Goal: Feedback & Contribution: Submit feedback/report problem

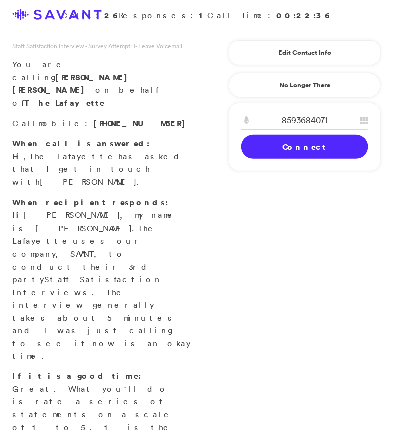
click at [329, 149] on link "Connect" at bounding box center [304, 147] width 127 height 24
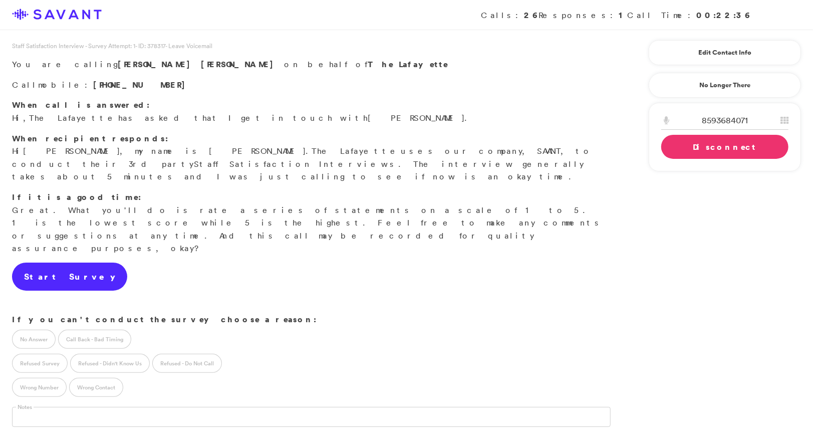
click at [64, 262] on link "Start Survey" at bounding box center [69, 276] width 115 height 28
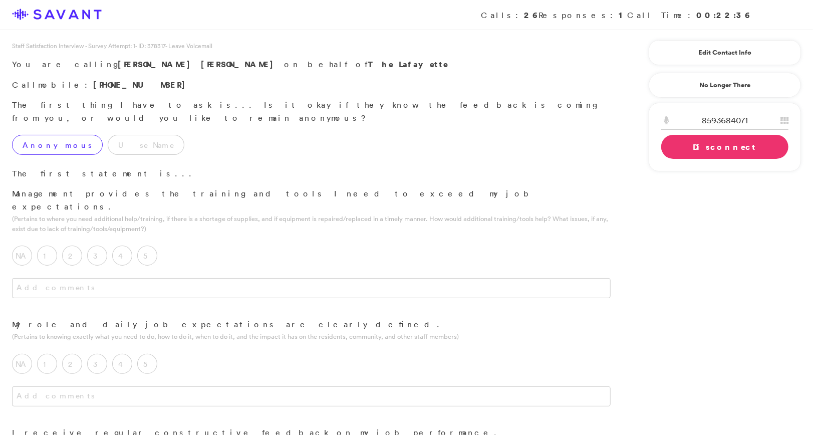
click at [44, 135] on label "Anonymous" at bounding box center [57, 145] width 91 height 20
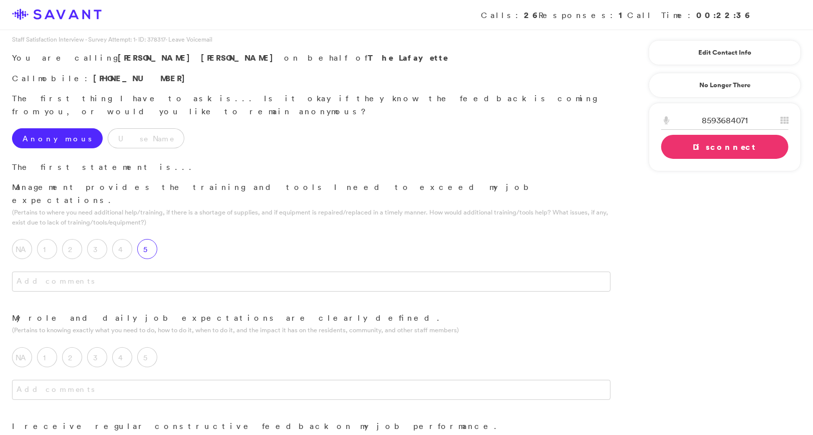
click at [149, 239] on label "5" at bounding box center [147, 249] width 20 height 20
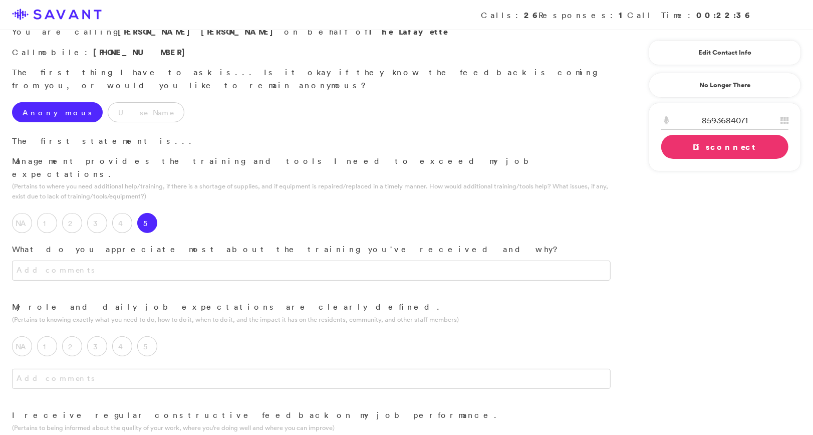
scroll to position [33, 0]
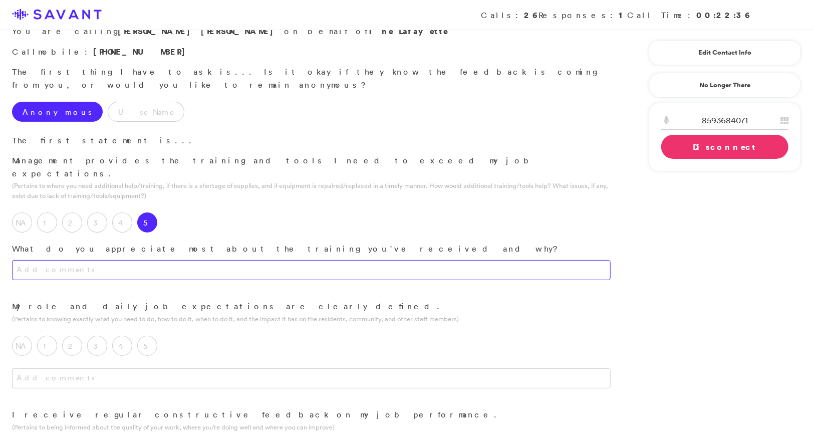
click at [187, 260] on textarea at bounding box center [311, 270] width 598 height 20
type textarea "G"
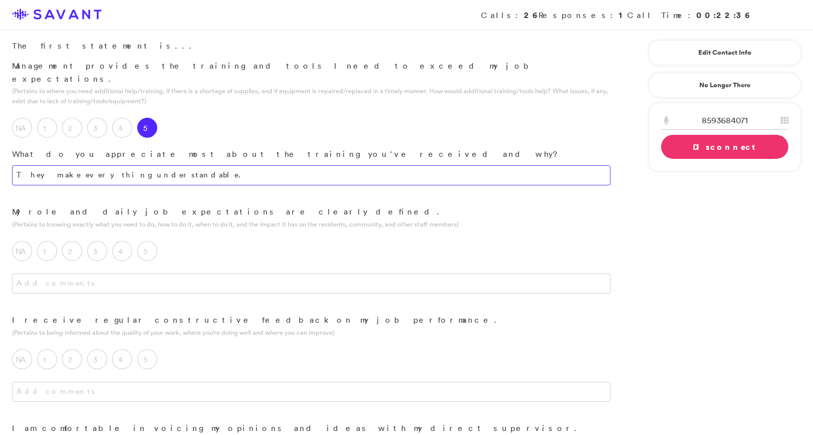
scroll to position [129, 0]
type textarea "They make everything understandable."
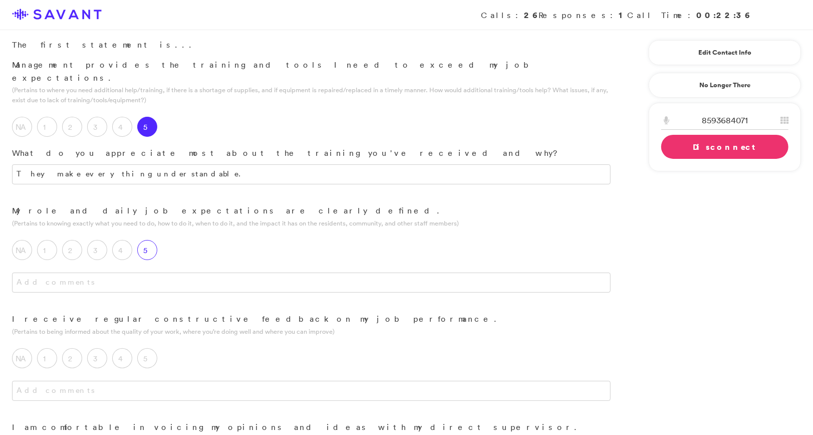
click at [153, 240] on label "5" at bounding box center [147, 250] width 20 height 20
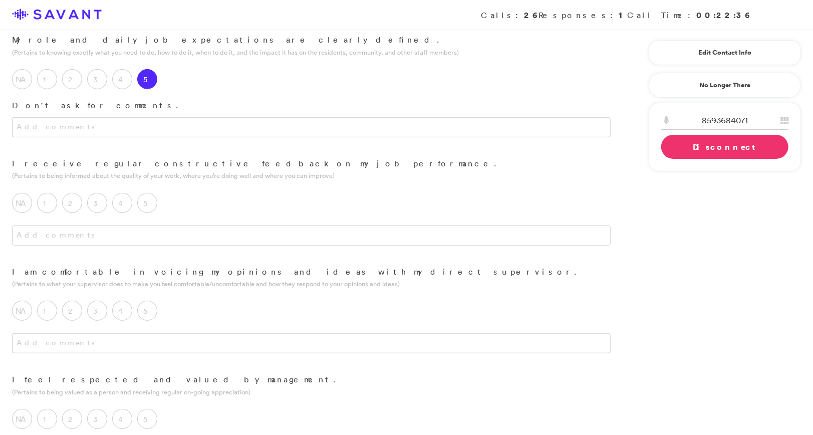
scroll to position [304, 0]
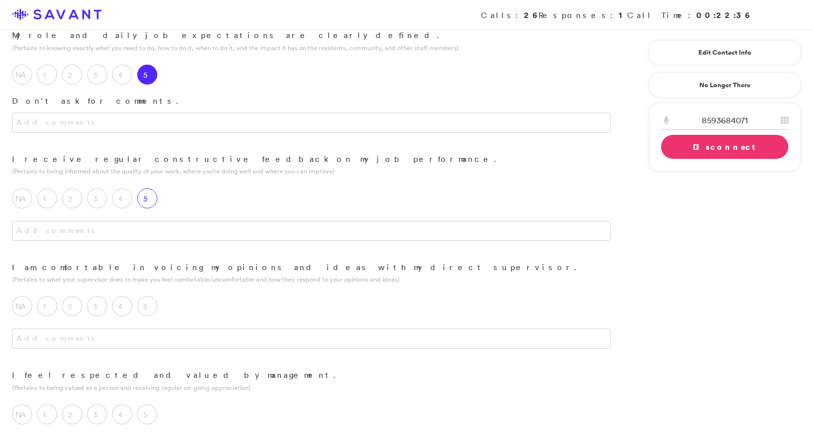
click at [146, 188] on label "5" at bounding box center [147, 198] width 20 height 20
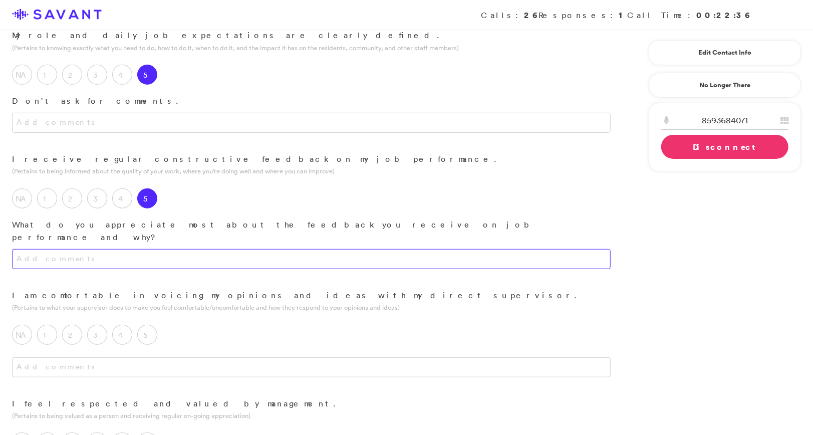
click at [199, 249] on textarea at bounding box center [311, 259] width 598 height 20
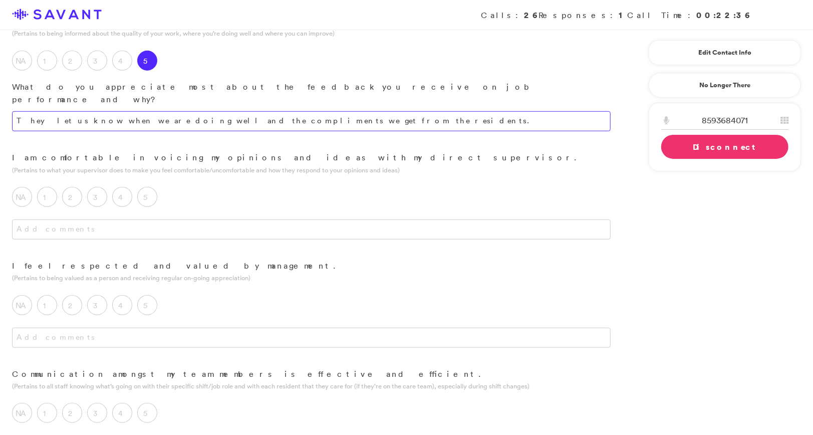
scroll to position [442, 0]
type textarea "They let us know when we are doing well and the compliments we get from the res…"
click at [145, 186] on label "5" at bounding box center [147, 196] width 20 height 20
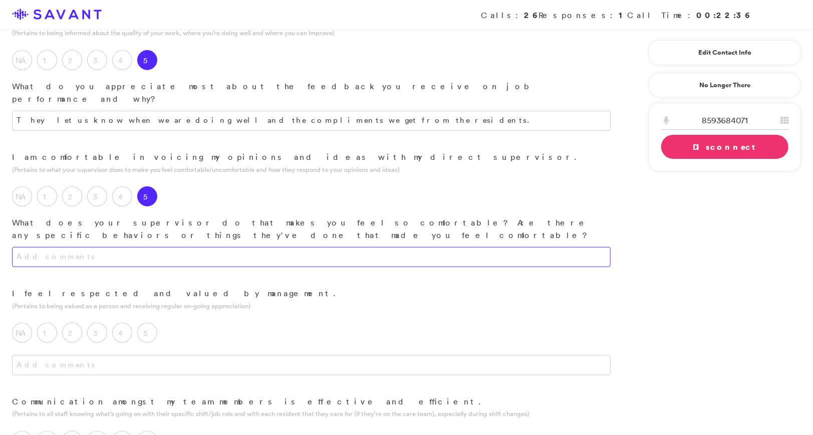
click at [208, 247] on textarea at bounding box center [311, 257] width 598 height 20
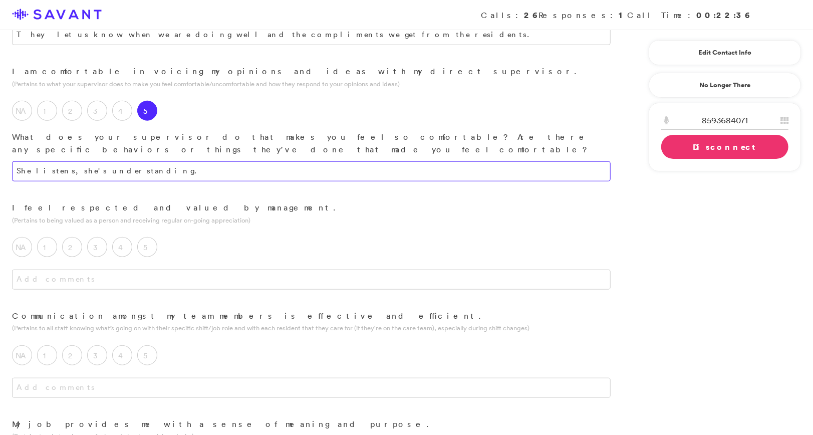
scroll to position [531, 0]
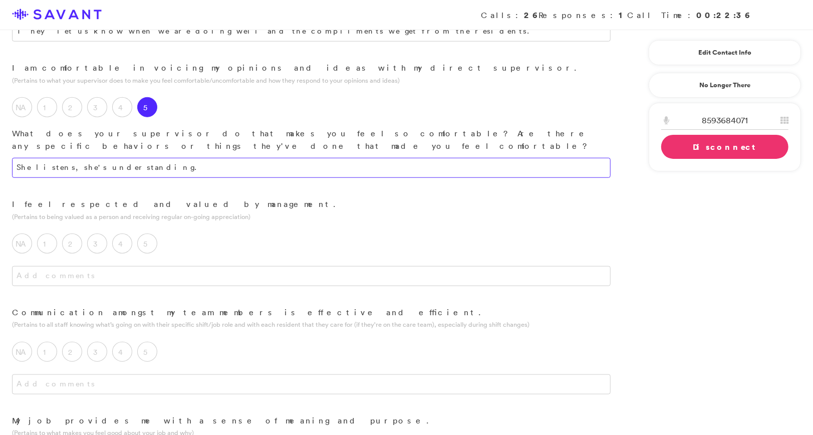
click at [62, 158] on textarea "She listens, she's understanding." at bounding box center [311, 168] width 598 height 20
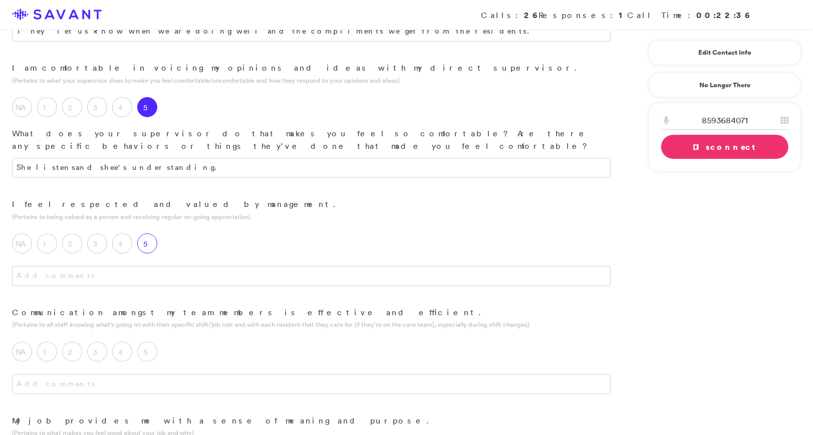
click at [140, 233] on label "5" at bounding box center [147, 243] width 20 height 20
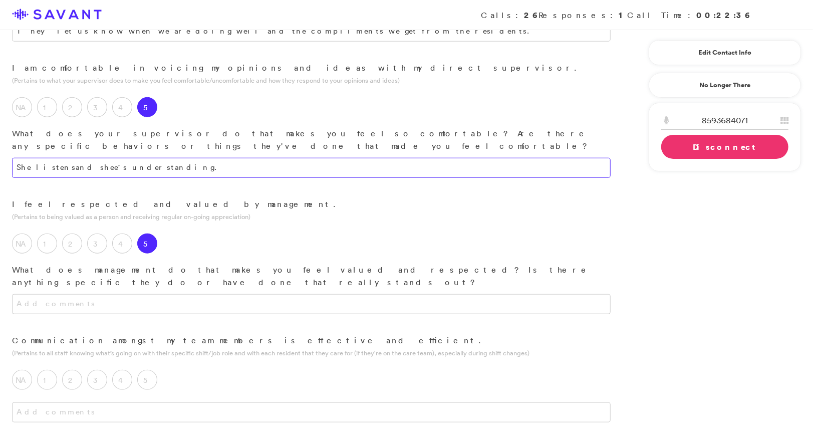
click at [76, 158] on textarea "She listensand shee's understanding." at bounding box center [311, 168] width 598 height 20
type textarea "She listens and she's understanding."
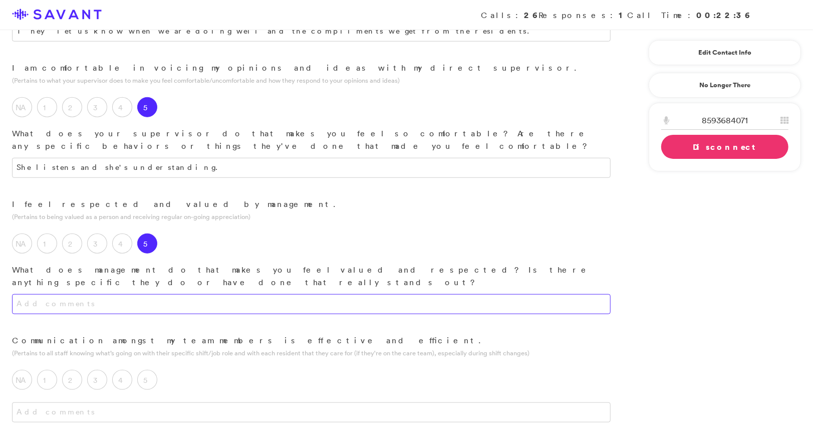
click at [172, 294] on textarea at bounding box center [311, 304] width 598 height 20
click at [89, 294] on textarea "They respect me and are very sweet and kind." at bounding box center [311, 304] width 598 height 20
type textarea "They respect me they are very sweet and kind."
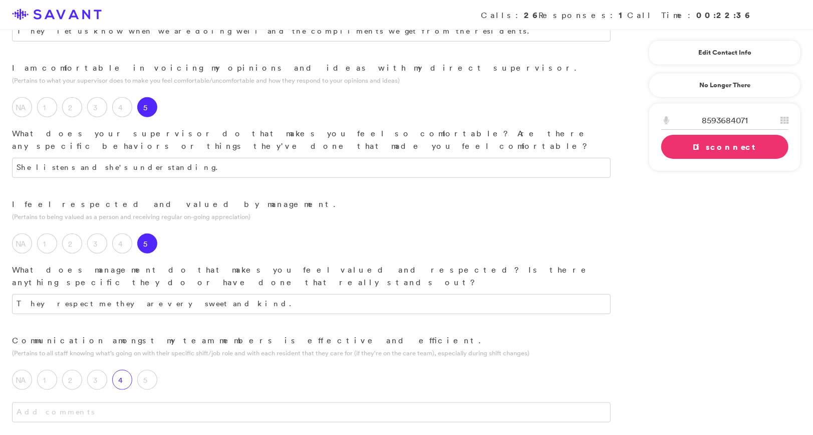
click at [136, 370] on div "4" at bounding box center [124, 382] width 25 height 25
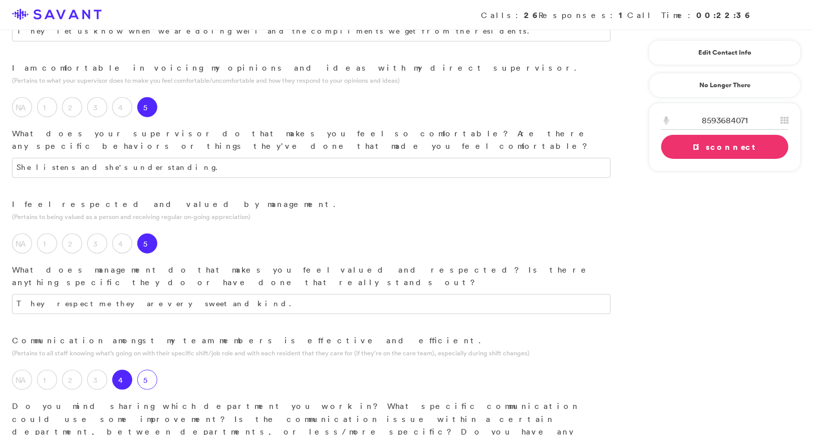
click at [154, 370] on label "5" at bounding box center [147, 380] width 20 height 20
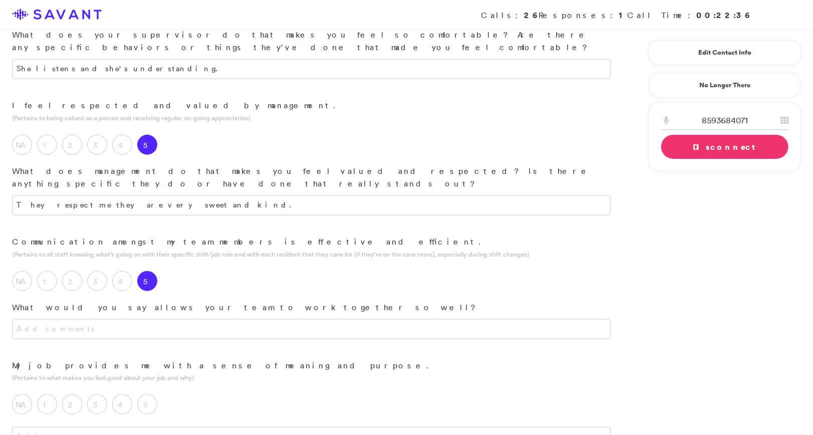
scroll to position [631, 0]
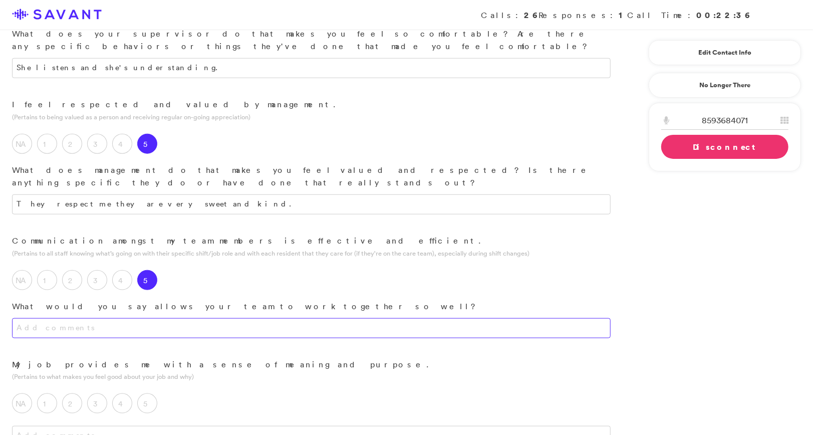
click at [135, 318] on textarea at bounding box center [311, 328] width 598 height 20
click at [144, 318] on textarea "We help with communication skills." at bounding box center [311, 328] width 598 height 20
click at [393, 318] on textarea "We help with communication skills. Communication is everything. During the shif…" at bounding box center [311, 328] width 598 height 20
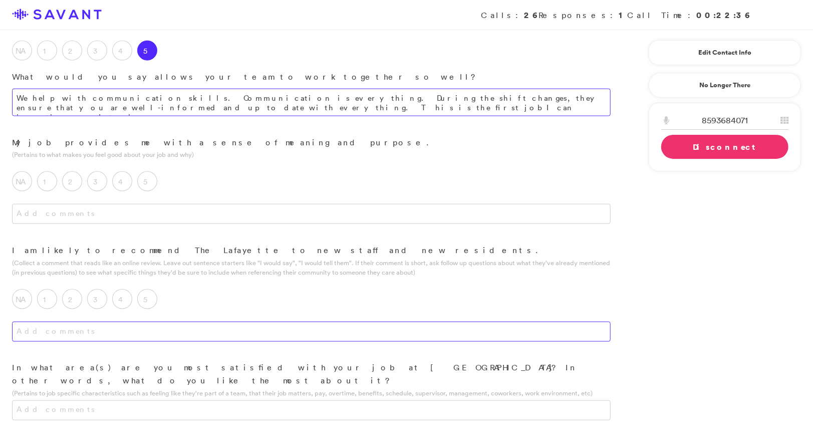
scroll to position [857, 0]
type textarea "We help with communication skills. Communication is everything. During the shif…"
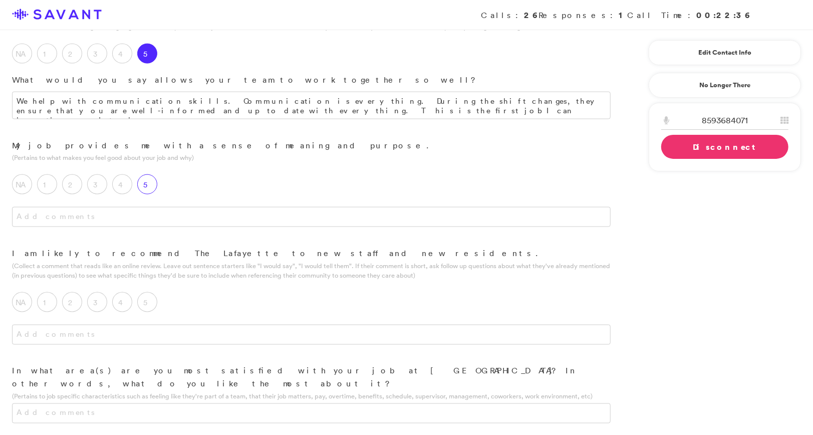
click at [156, 174] on div "5" at bounding box center [149, 186] width 25 height 25
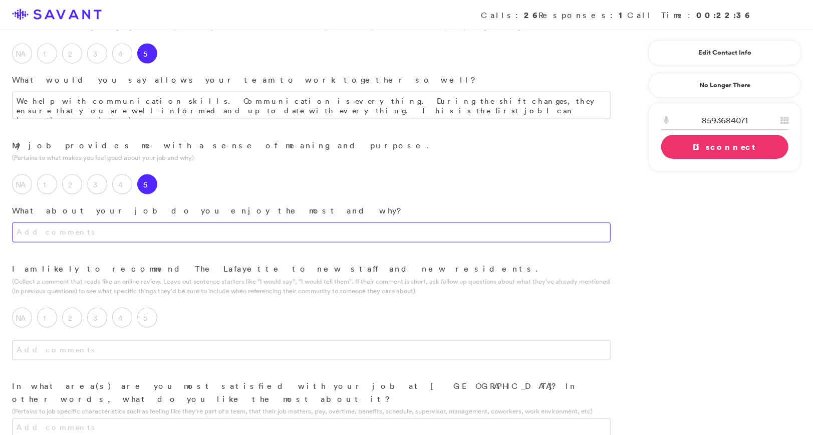
click at [180, 222] on textarea at bounding box center [311, 232] width 598 height 20
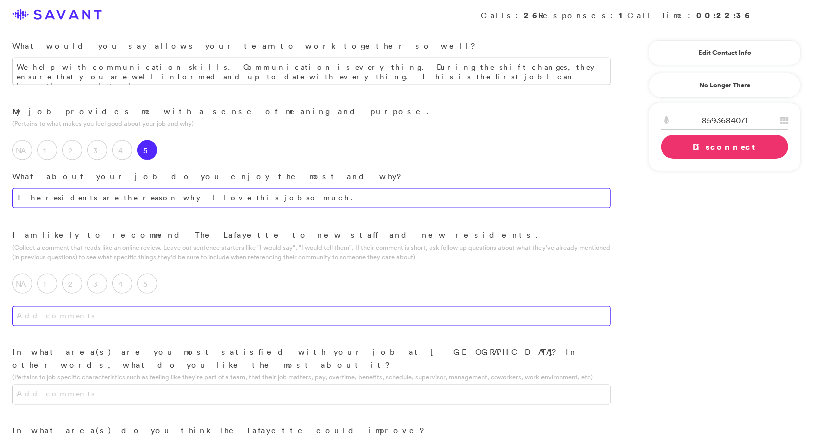
scroll to position [900, 0]
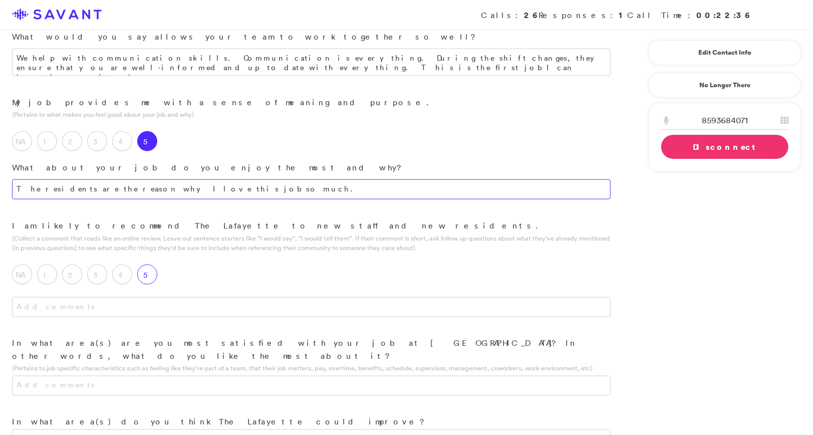
type textarea "The residents are the reason why I love this job so much."
click at [152, 264] on label "5" at bounding box center [147, 274] width 20 height 20
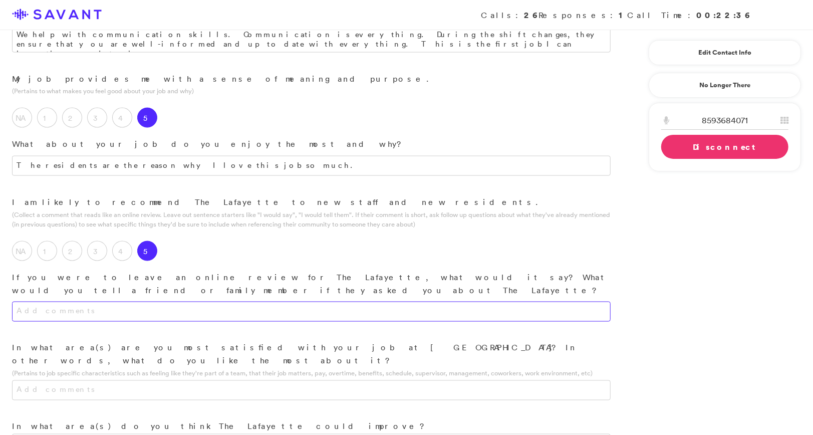
scroll to position [928, 0]
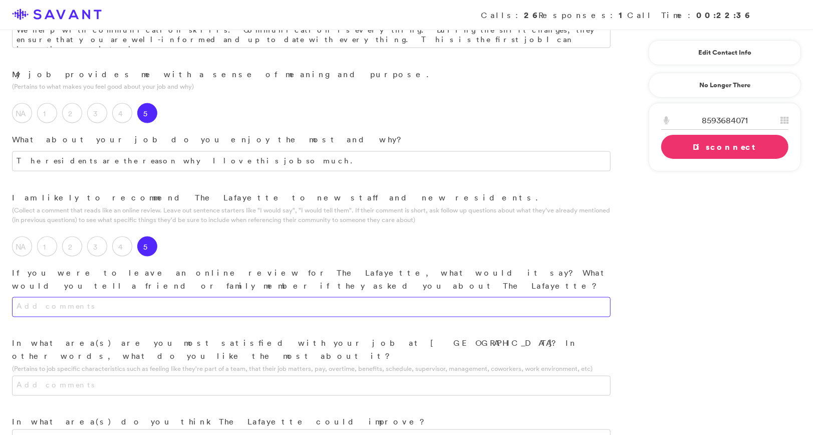
click at [189, 297] on textarea at bounding box center [311, 307] width 598 height 20
click at [319, 297] on textarea "Join The Lafayette, they are the kindest, loving, respectful, and clean people …" at bounding box center [311, 307] width 598 height 20
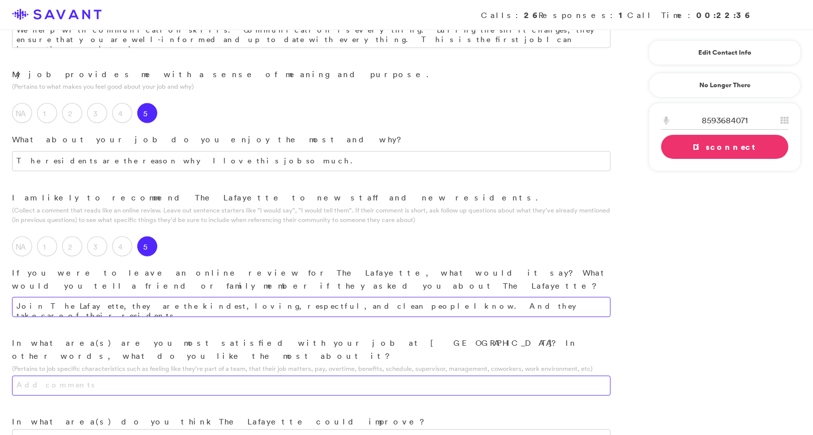
type textarea "Join The Lafayette, they are the kindest, loving, respectful, and clean people …"
click at [296, 376] on textarea at bounding box center [311, 386] width 598 height 20
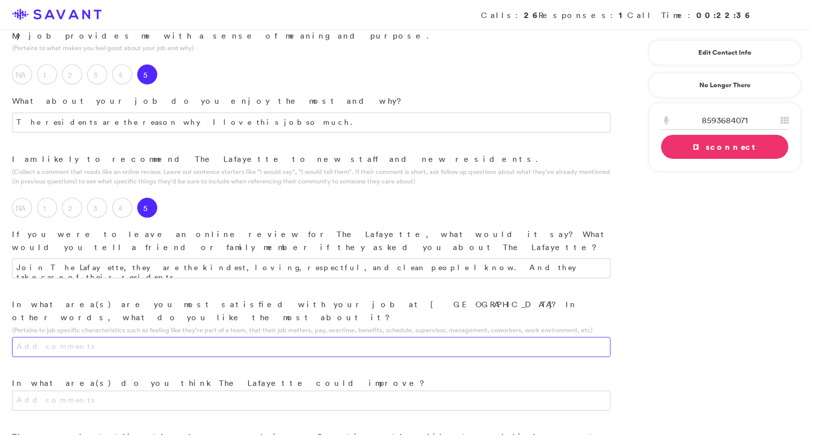
scroll to position [969, 0]
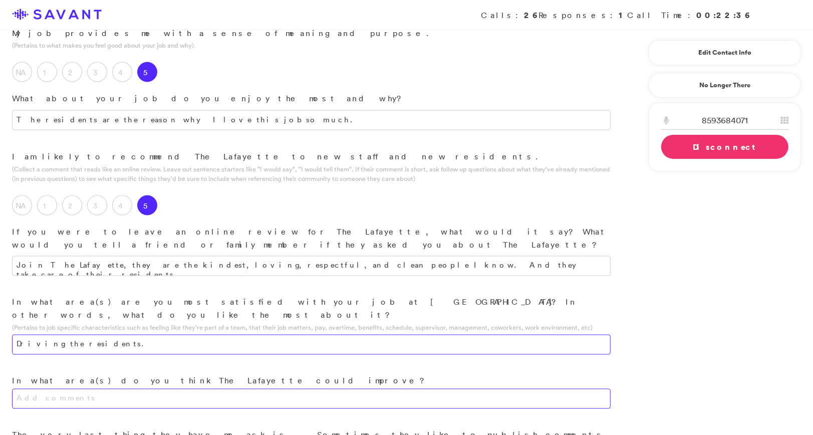
type textarea "Driving the residents."
click at [177, 389] on textarea at bounding box center [311, 399] width 598 height 20
type textarea "The kitchen; the residents complain about the food on a regular basis."
click at [393, 149] on link "Disconnect" at bounding box center [724, 147] width 127 height 24
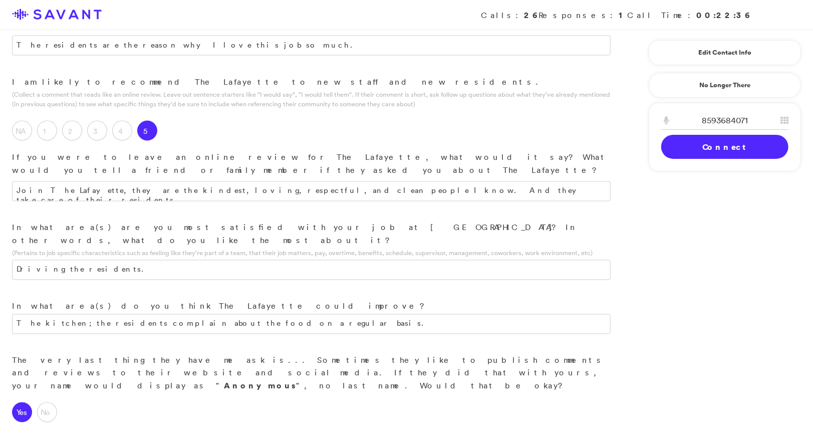
scroll to position [1112, 0]
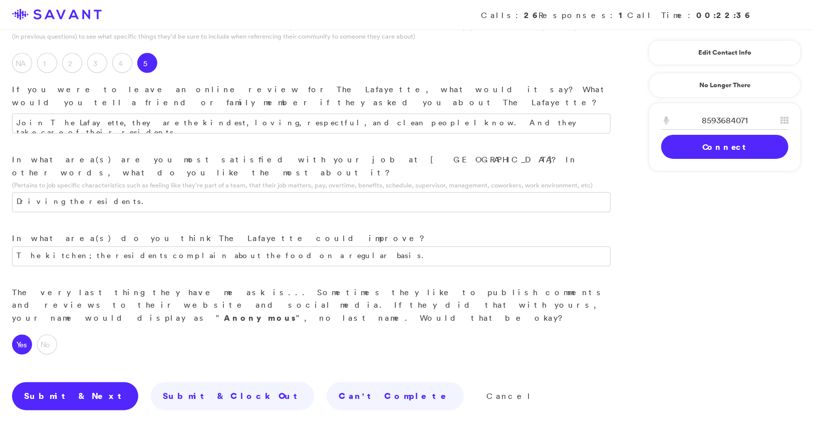
click at [74, 382] on link "Submit & Next" at bounding box center [75, 396] width 126 height 28
